Goal: Task Accomplishment & Management: Manage account settings

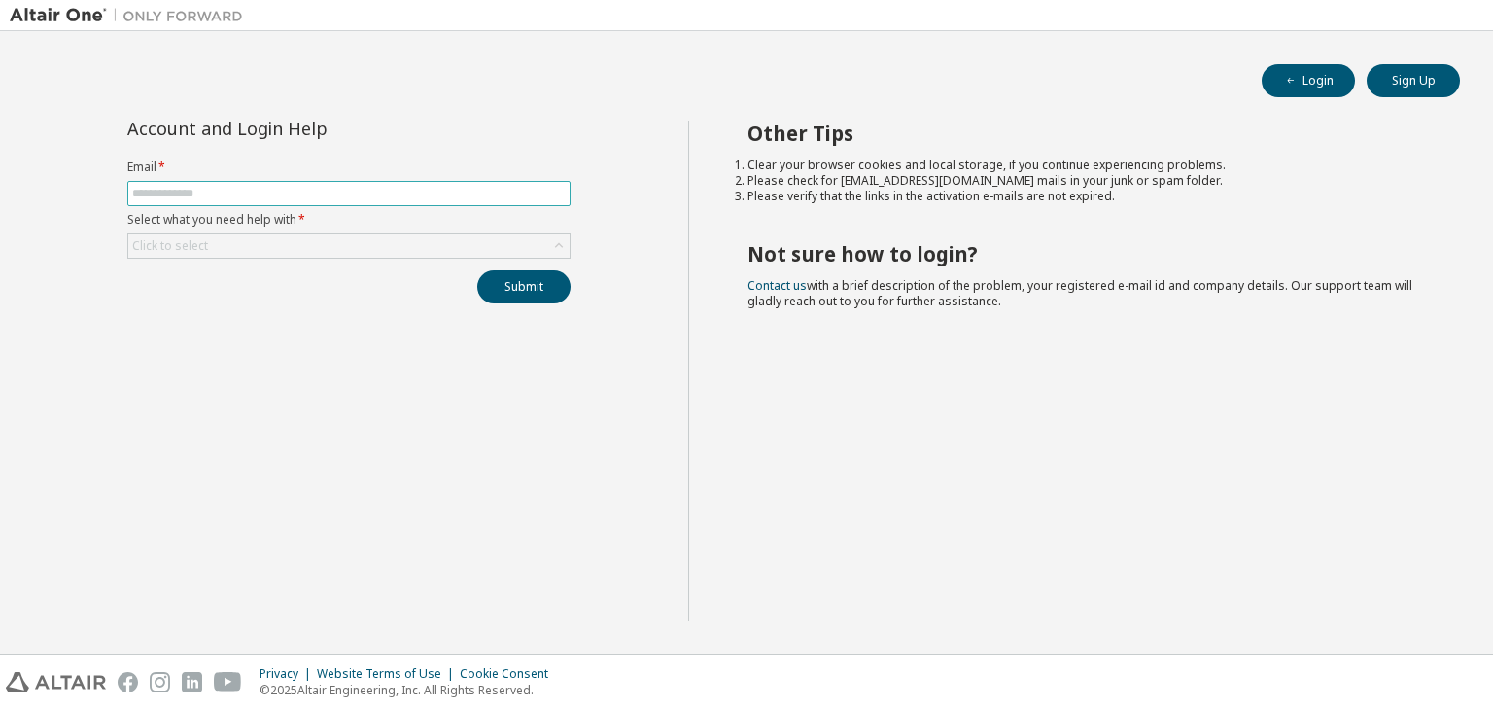
click at [321, 184] on span at bounding box center [348, 193] width 443 height 25
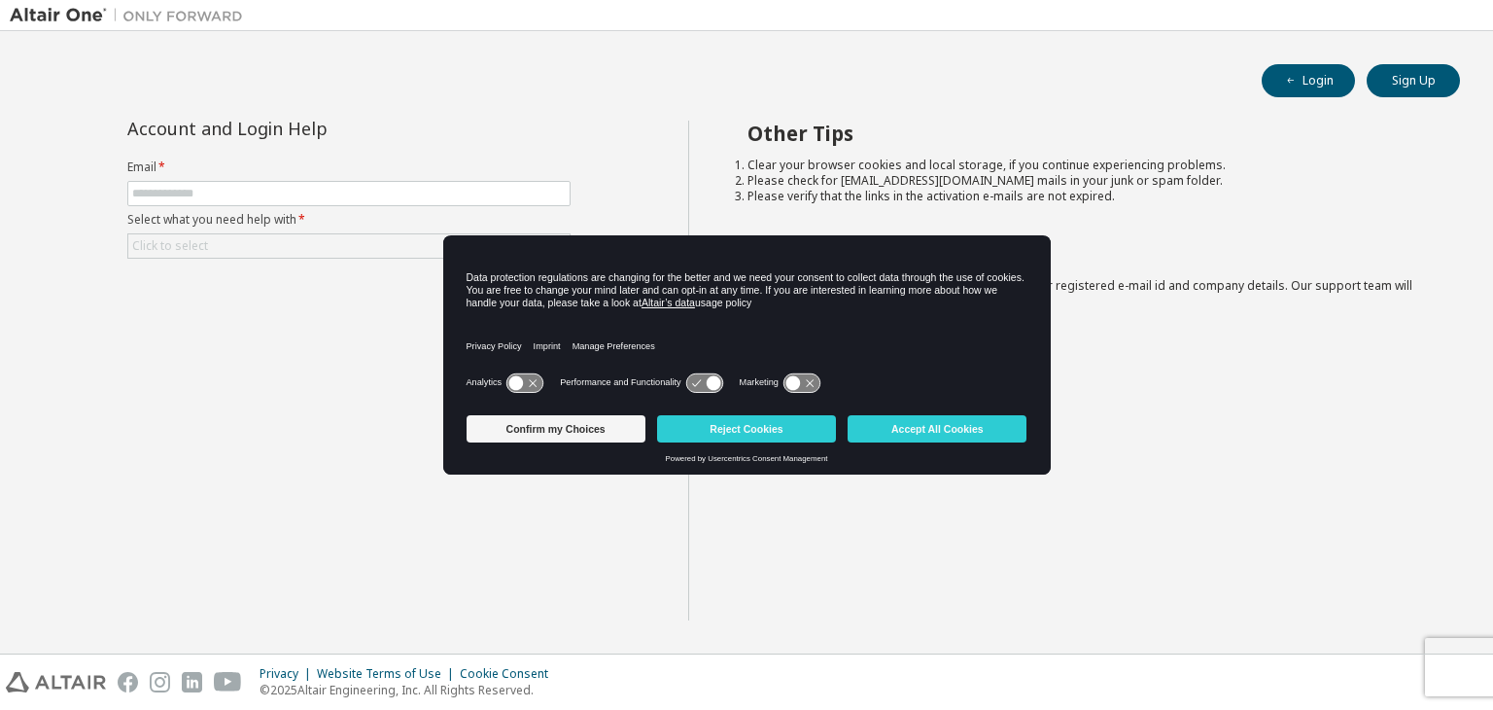
click at [930, 415] on button "Accept All Cookies" at bounding box center [937, 428] width 179 height 27
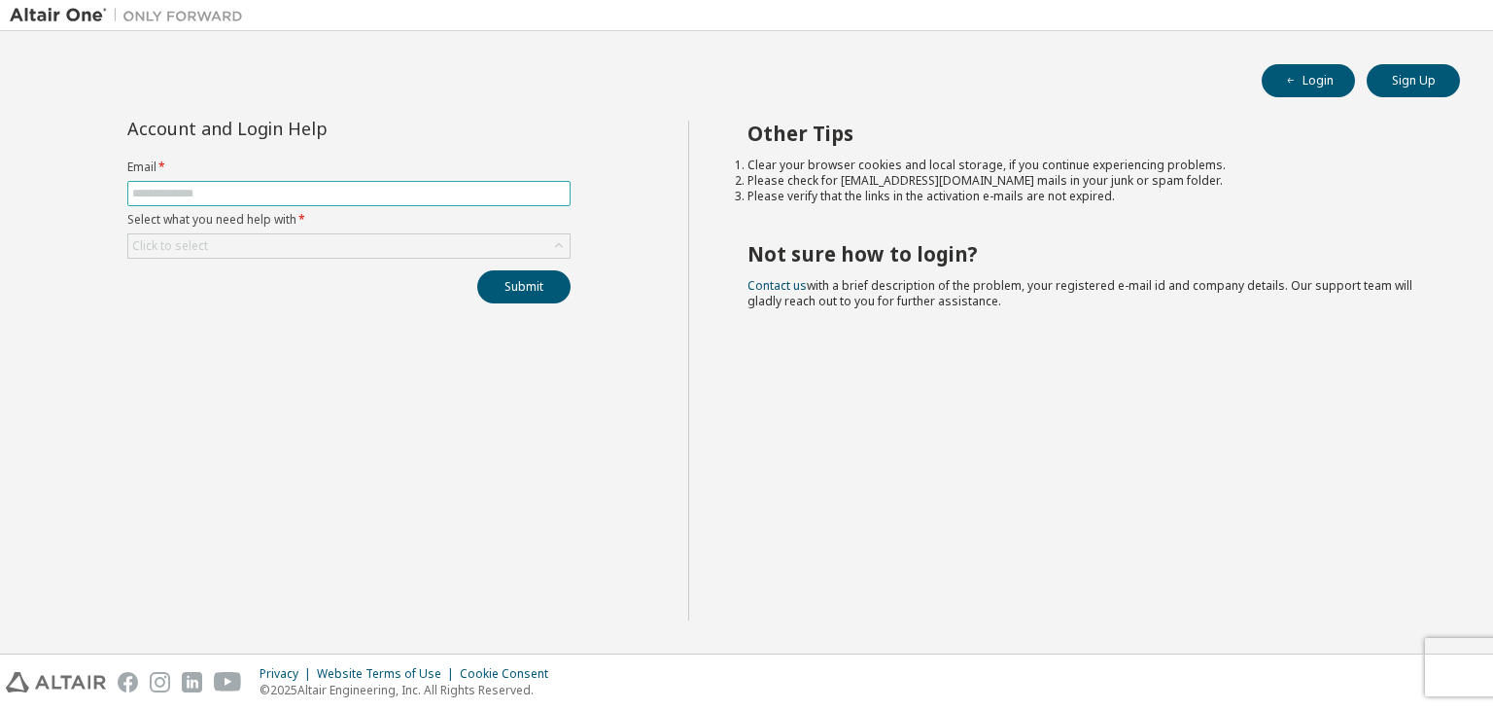
click at [454, 186] on input "text" at bounding box center [349, 194] width 434 height 16
type input "**********"
click at [371, 238] on div "Click to select" at bounding box center [348, 245] width 441 height 23
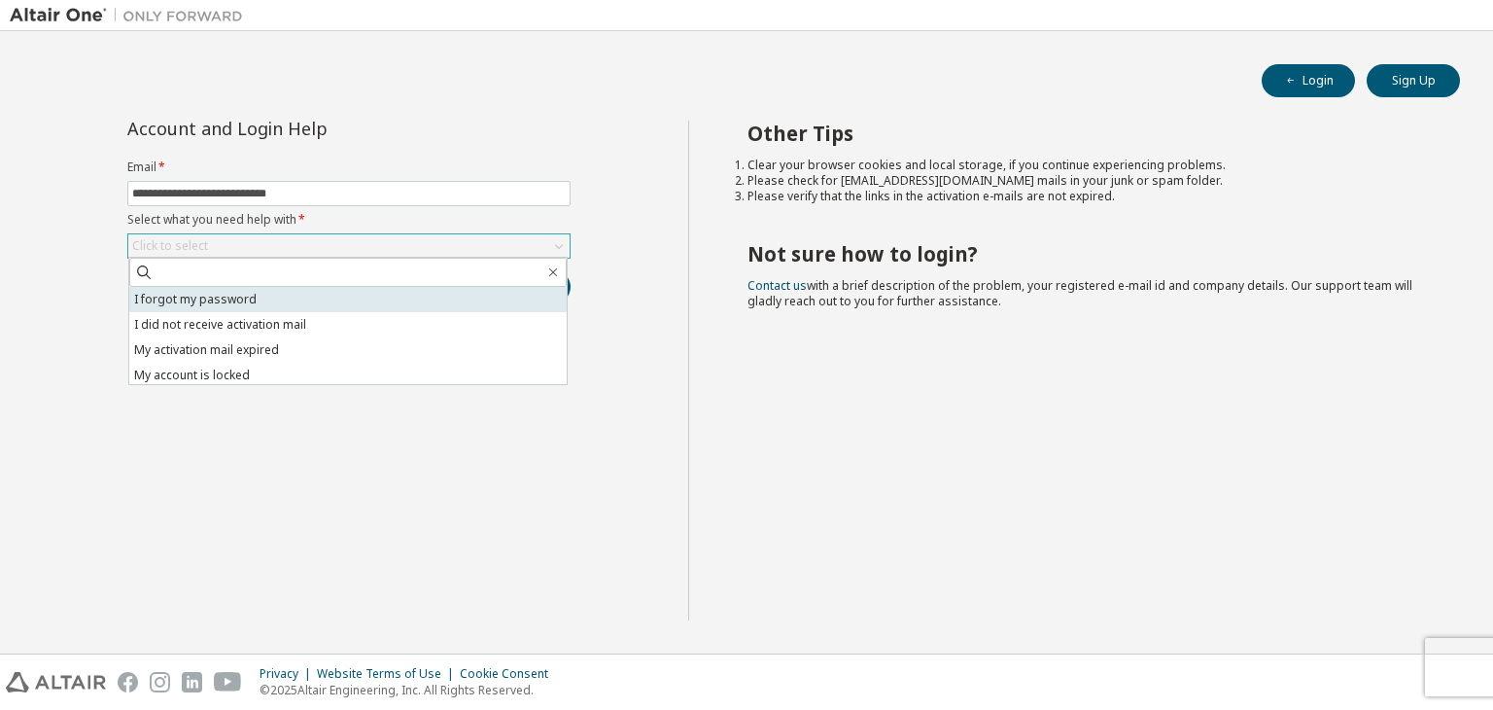
click at [337, 300] on li "I forgot my password" at bounding box center [348, 299] width 438 height 25
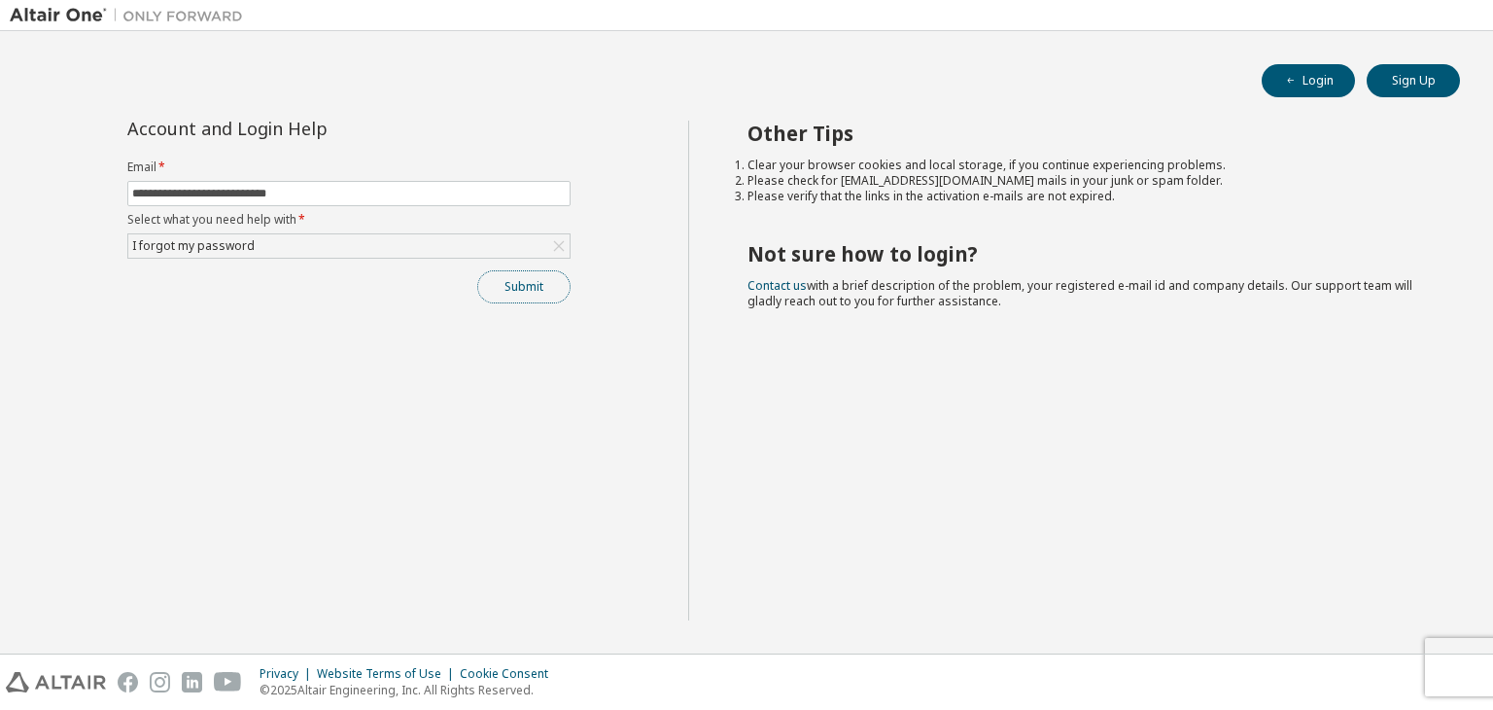
click at [510, 285] on button "Submit" at bounding box center [523, 286] width 93 height 33
click at [1321, 83] on button "Login" at bounding box center [1308, 80] width 93 height 33
